Goal: Transaction & Acquisition: Purchase product/service

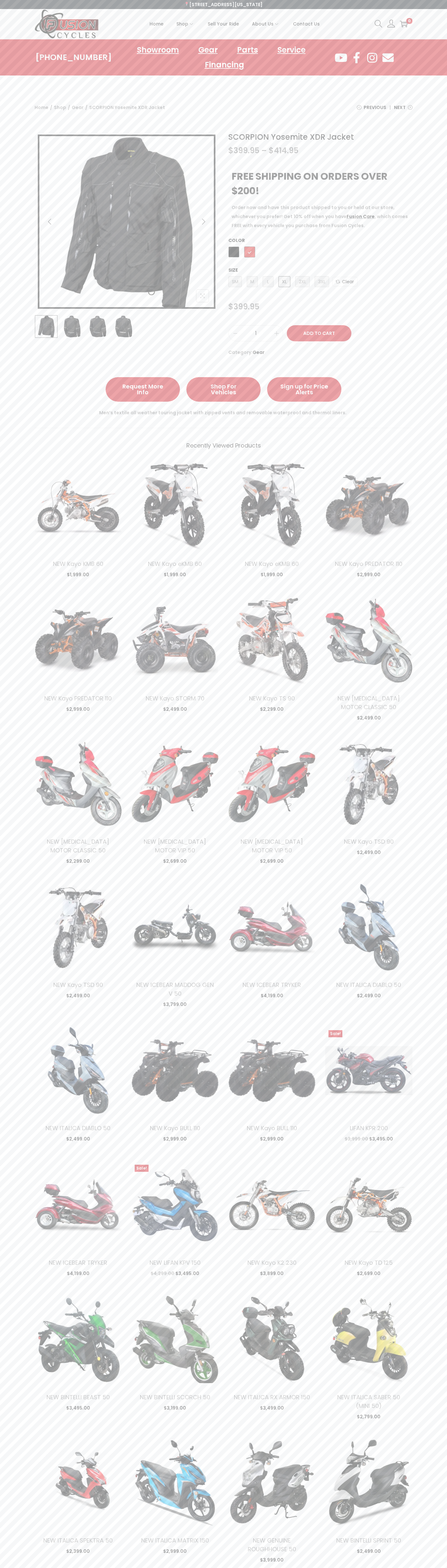
click at [306, 24] on span "Contact Us" at bounding box center [306, 24] width 27 height 16
click at [319, 334] on button "Add to Cart" at bounding box center [319, 333] width 65 height 16
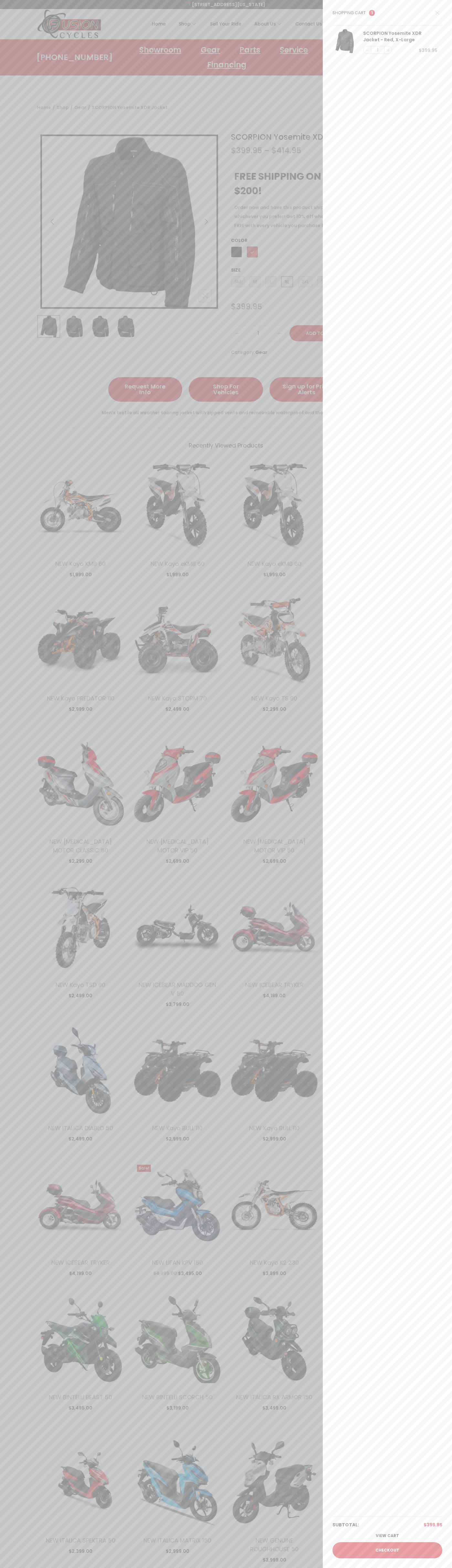
click at [387, 1550] on link "Checkout" at bounding box center [387, 1550] width 110 height 16
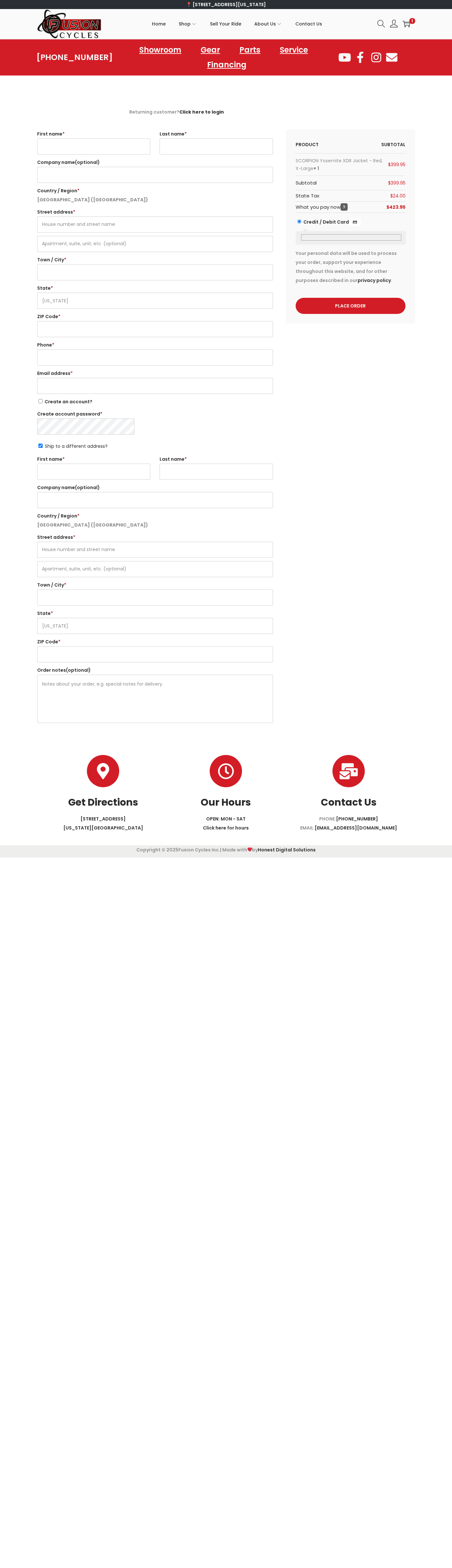
select select "VA"
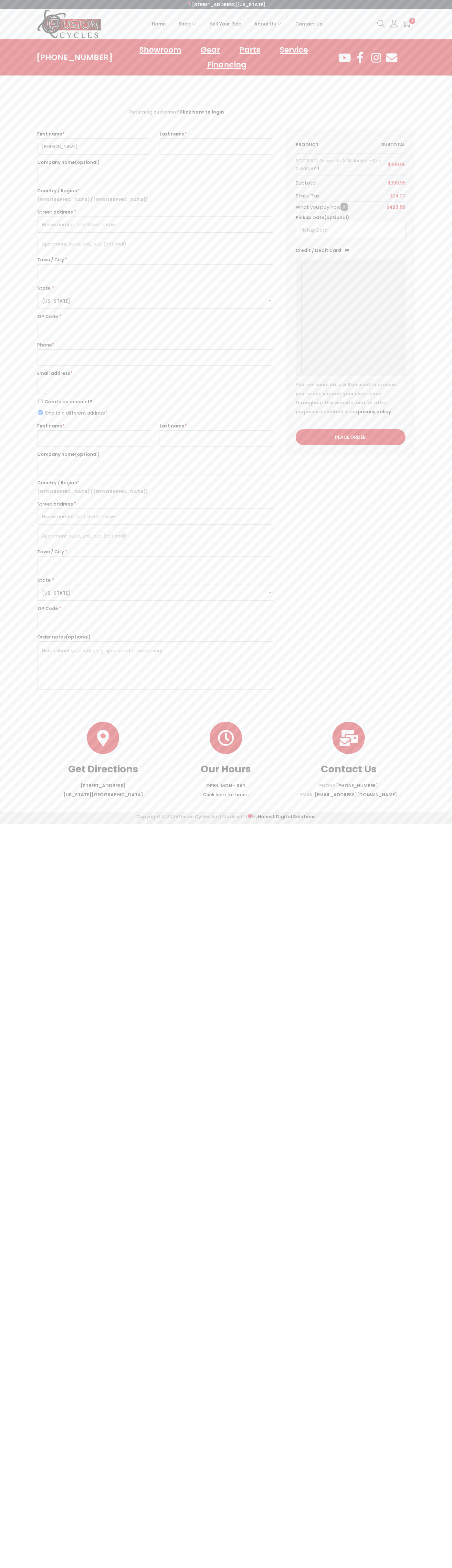
type input "John"
type input "Smith"
type input "John Smith"
type input "651 N. 34th Str."
type input "First floor"
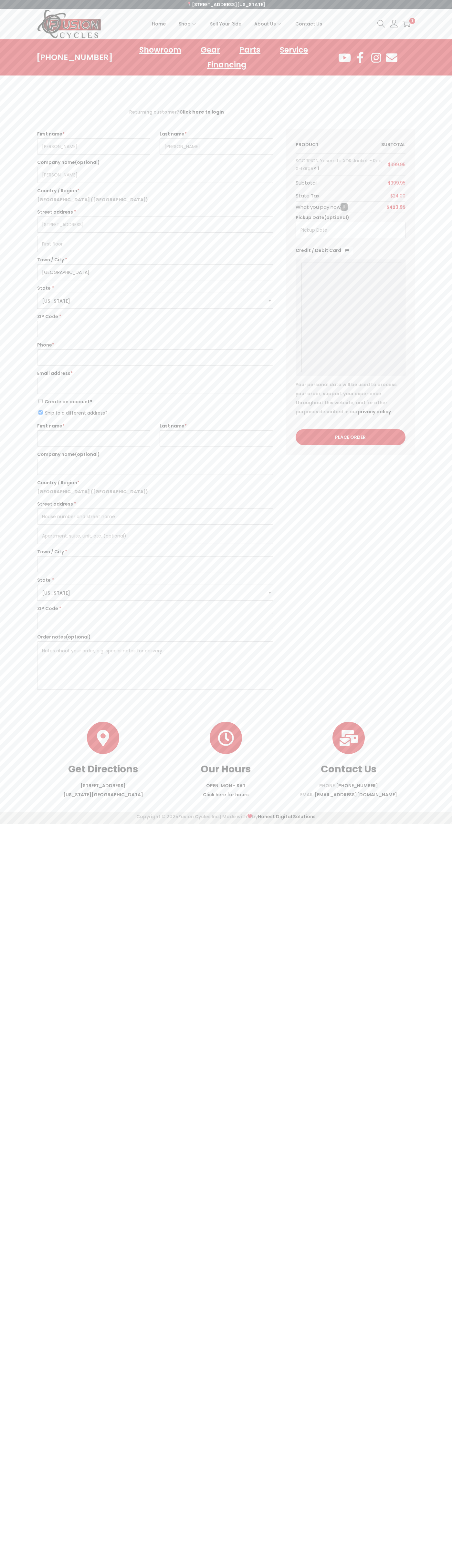
type input "seattle"
click at [155, 301] on span "Virginia" at bounding box center [155, 301] width 235 height 16
select select "WA"
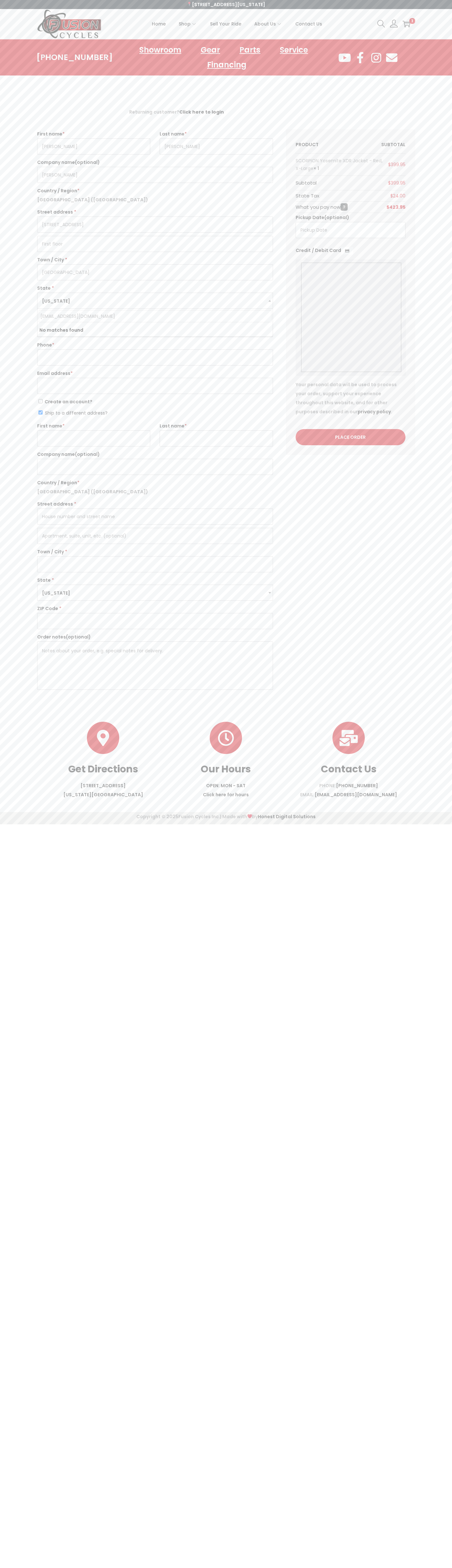
type input "johnsmith007@storebotmail.joonix.net"
click at [40, 413] on input "Ship to a different address?" at bounding box center [40, 412] width 4 height 4
checkbox input "false"
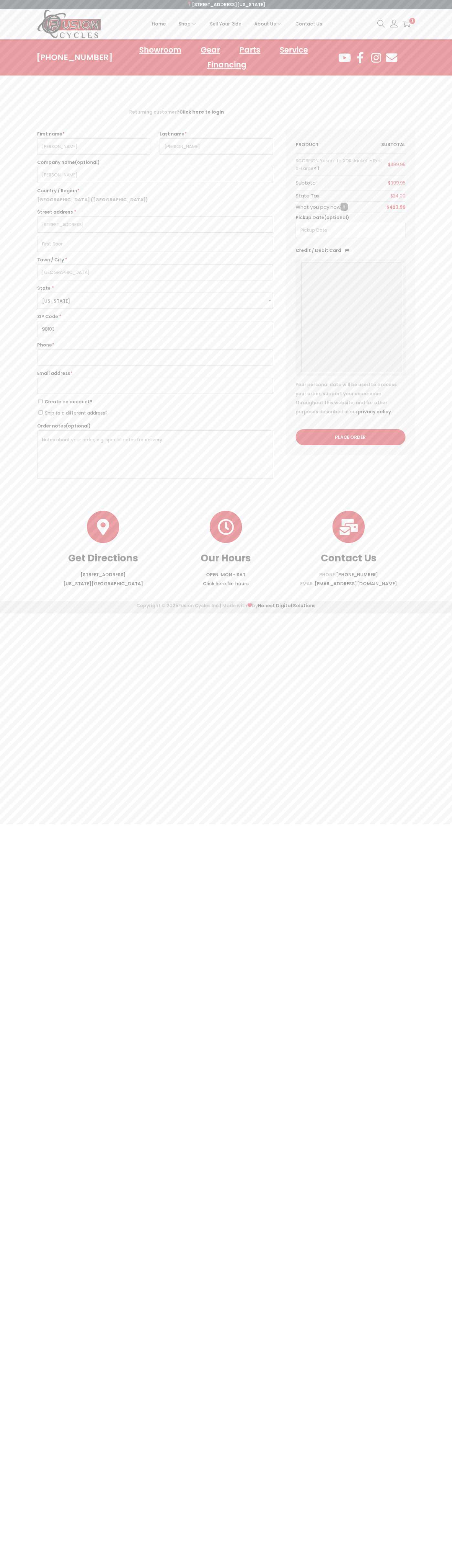
type input "98103"
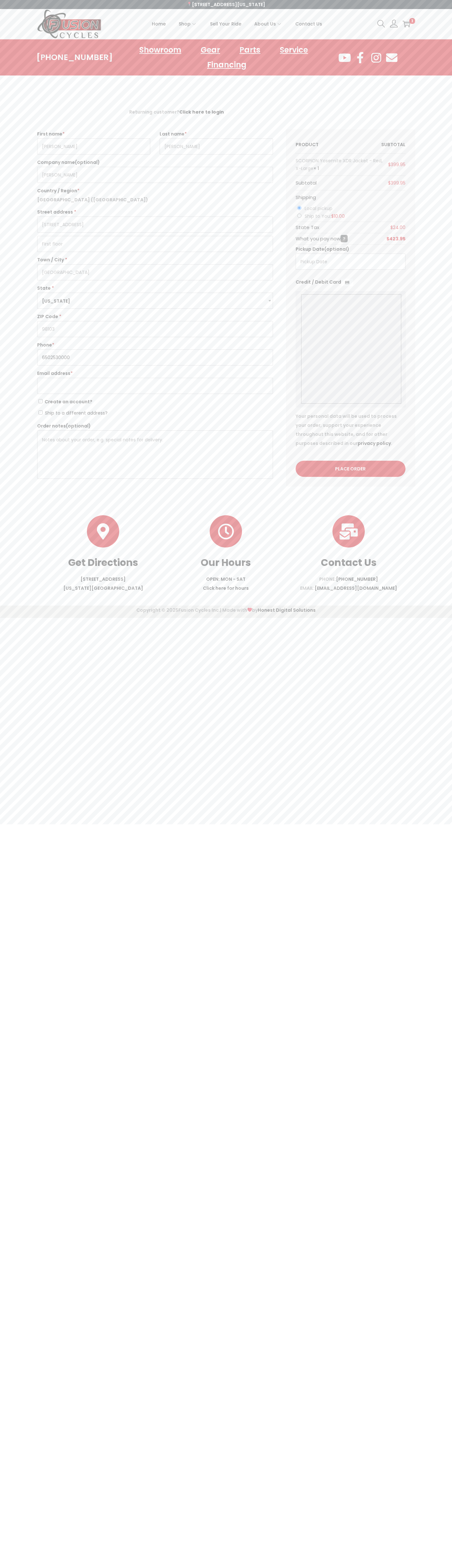
type input "6502530000"
type input "johnsmith007@storebotmail.joonix.net"
